Goal: Find contact information: Find contact information

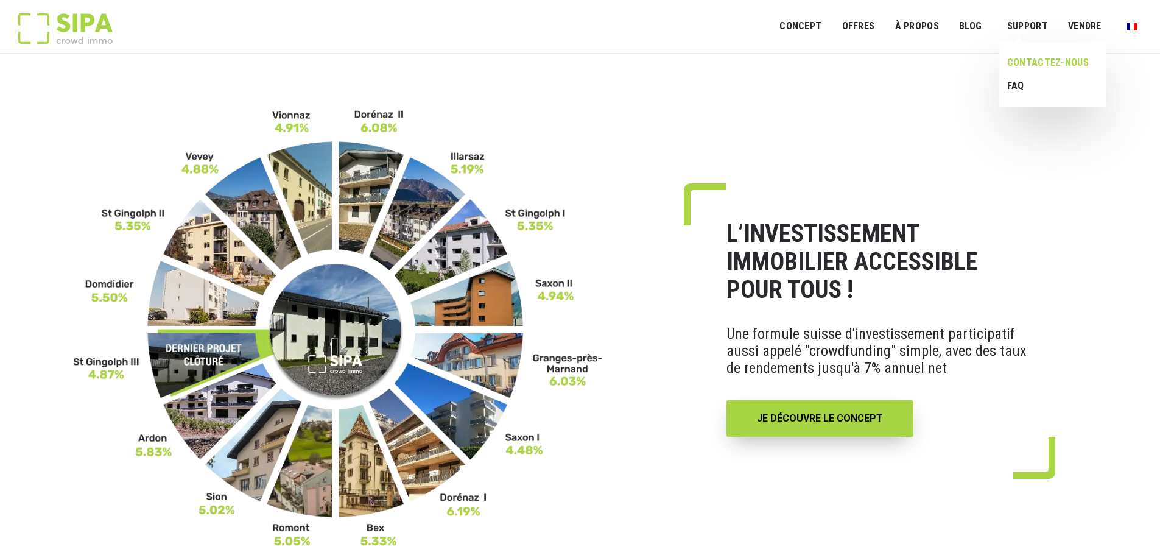
click at [1037, 57] on link "CONTACTEZ-NOUS" at bounding box center [1048, 62] width 98 height 23
